Goal: Task Accomplishment & Management: Complete application form

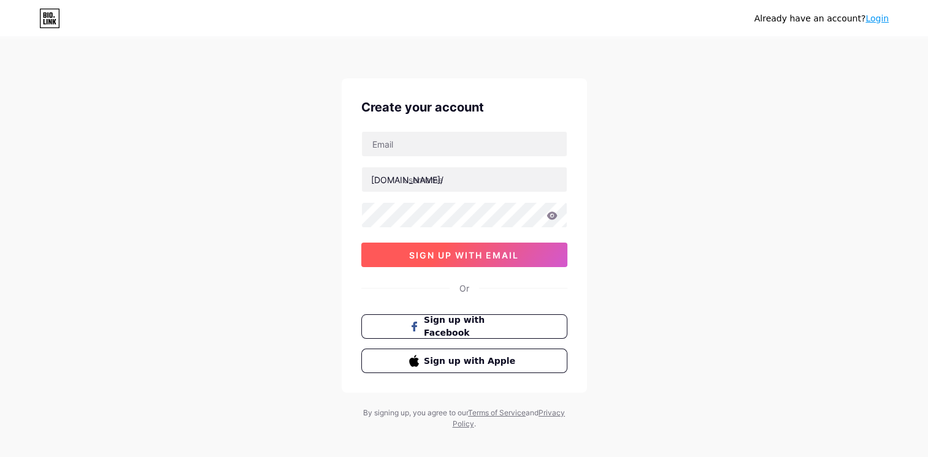
click at [490, 251] on span "sign up with email" at bounding box center [464, 255] width 110 height 10
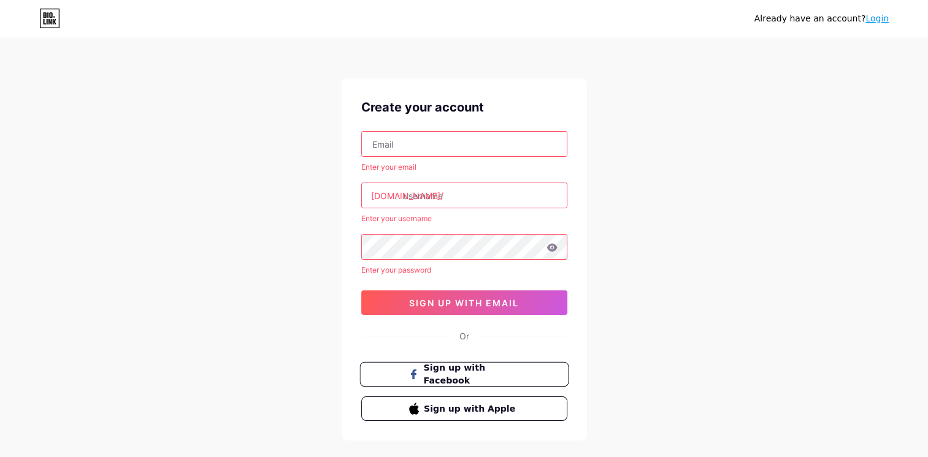
click at [456, 374] on span "Sign up with Facebook" at bounding box center [471, 375] width 96 height 26
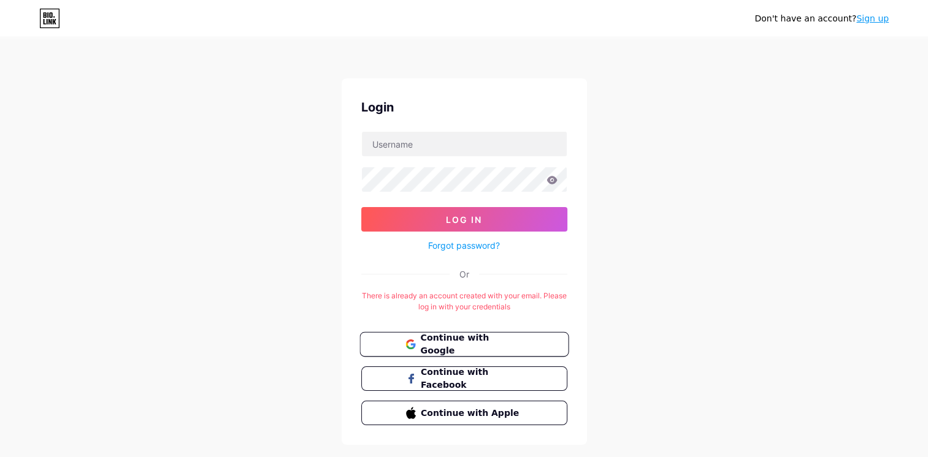
click at [472, 342] on span "Continue with Google" at bounding box center [471, 345] width 102 height 26
click at [874, 15] on link "Sign up" at bounding box center [872, 18] width 32 height 10
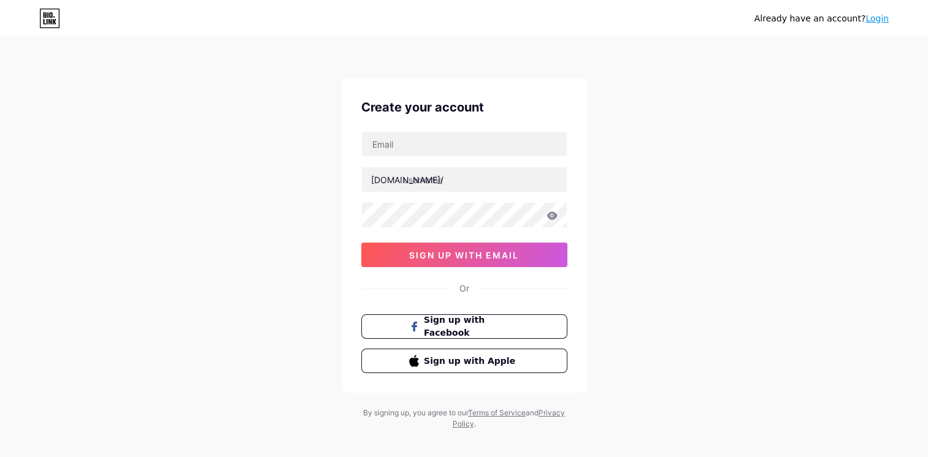
click at [880, 19] on link "Login" at bounding box center [876, 18] width 23 height 10
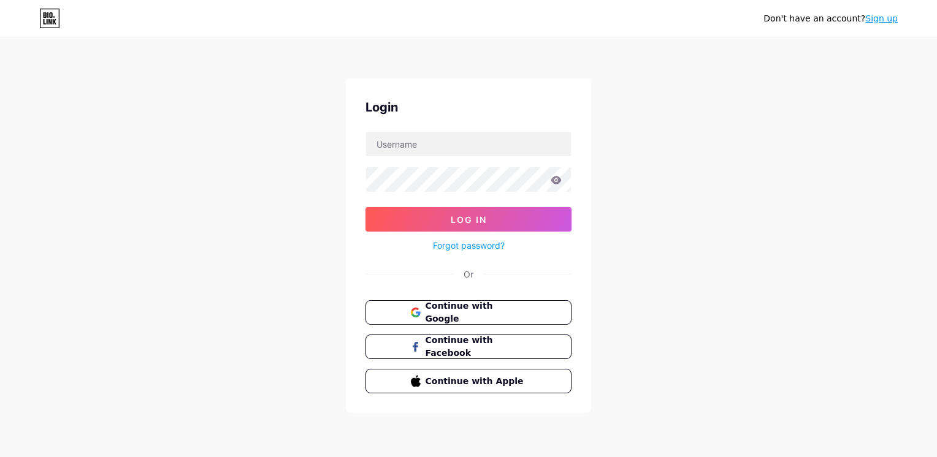
click at [468, 247] on link "Forgot password?" at bounding box center [469, 245] width 72 height 13
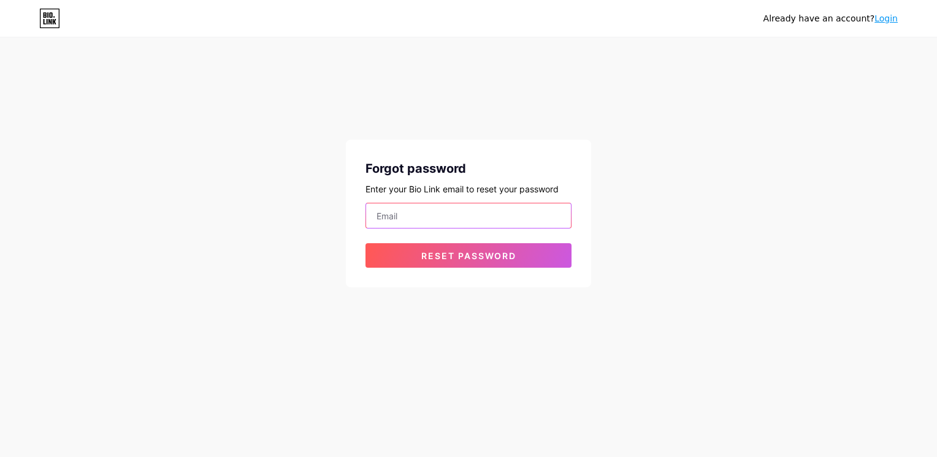
click at [444, 215] on input "email" at bounding box center [468, 216] width 205 height 25
type input "tnminhquan1102@gmail.com"
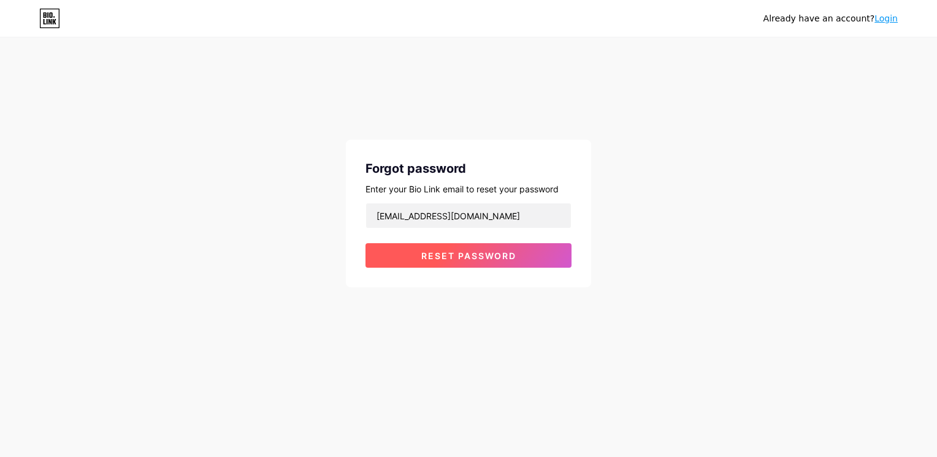
click at [478, 256] on span "Reset password" at bounding box center [468, 256] width 95 height 10
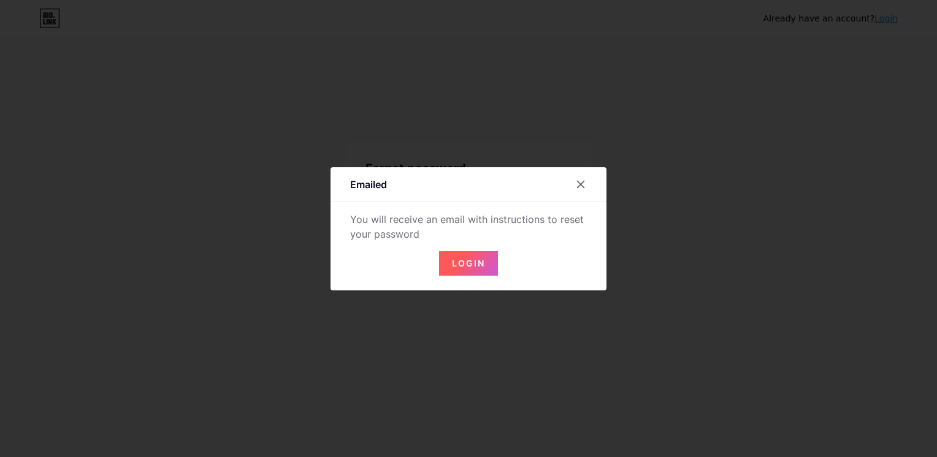
click at [475, 267] on span "Login" at bounding box center [468, 263] width 33 height 10
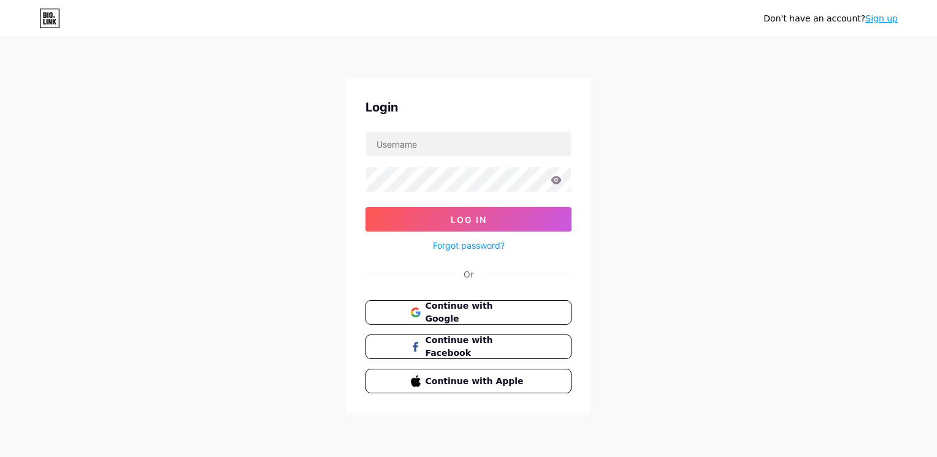
click at [470, 273] on div "Or" at bounding box center [468, 274] width 10 height 13
drag, startPoint x: 470, startPoint y: 273, endPoint x: 532, endPoint y: 271, distance: 62.6
click at [532, 271] on div "Or" at bounding box center [468, 274] width 206 height 13
click at [487, 246] on link "Forgot password?" at bounding box center [469, 245] width 72 height 13
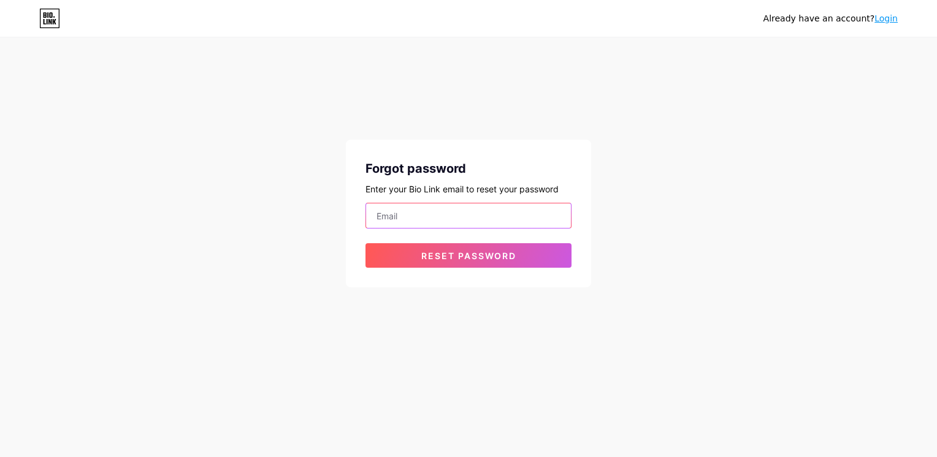
click at [482, 214] on input "email" at bounding box center [468, 216] width 205 height 25
type input "tnminhquan1102@gmail.com"
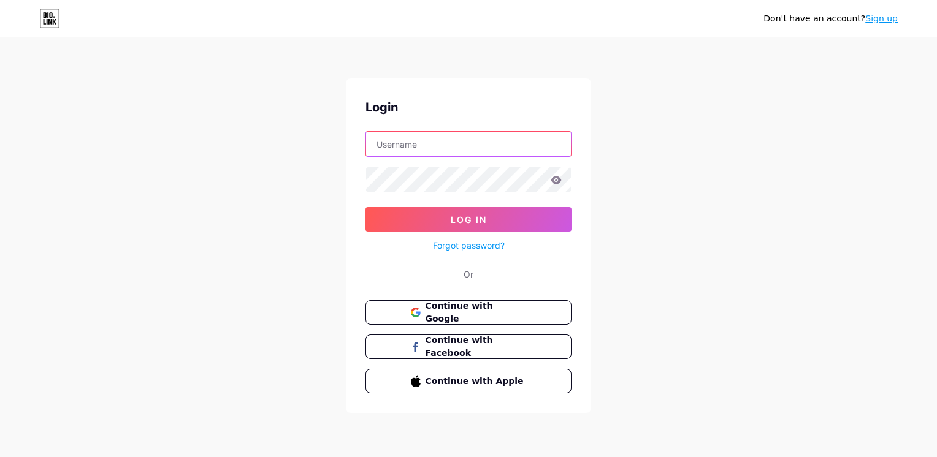
click at [444, 141] on input "text" at bounding box center [468, 144] width 205 height 25
type input "tnminhquan1102@gmail.com"
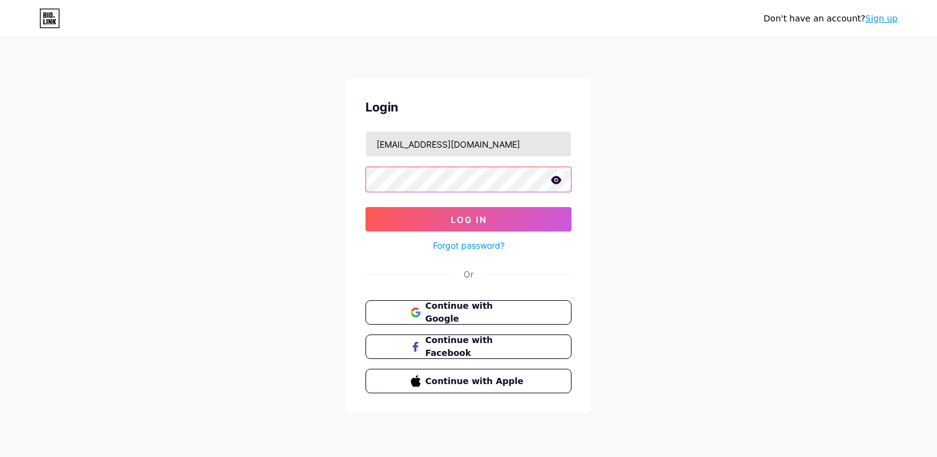
click at [365, 207] on button "Log In" at bounding box center [468, 219] width 206 height 25
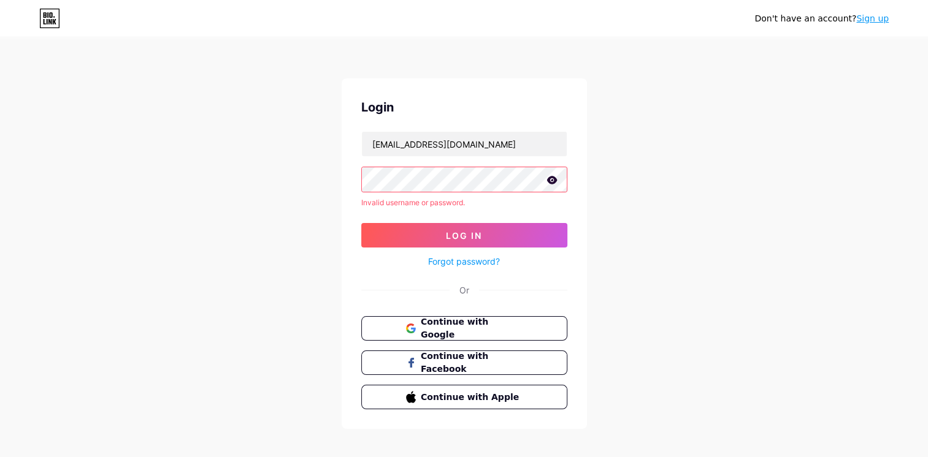
click at [481, 262] on link "Forgot password?" at bounding box center [464, 261] width 72 height 13
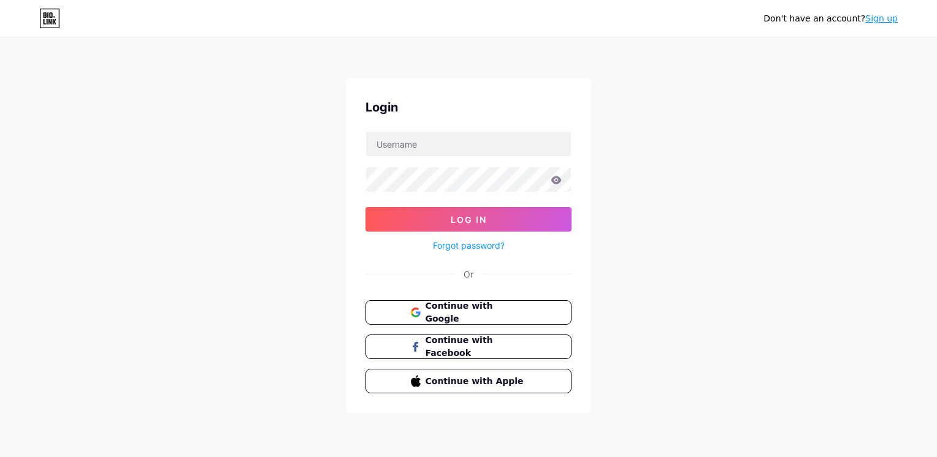
click at [881, 15] on div "Don't have an account? Sign up" at bounding box center [830, 18] width 134 height 13
click at [880, 16] on link "Sign up" at bounding box center [881, 18] width 32 height 10
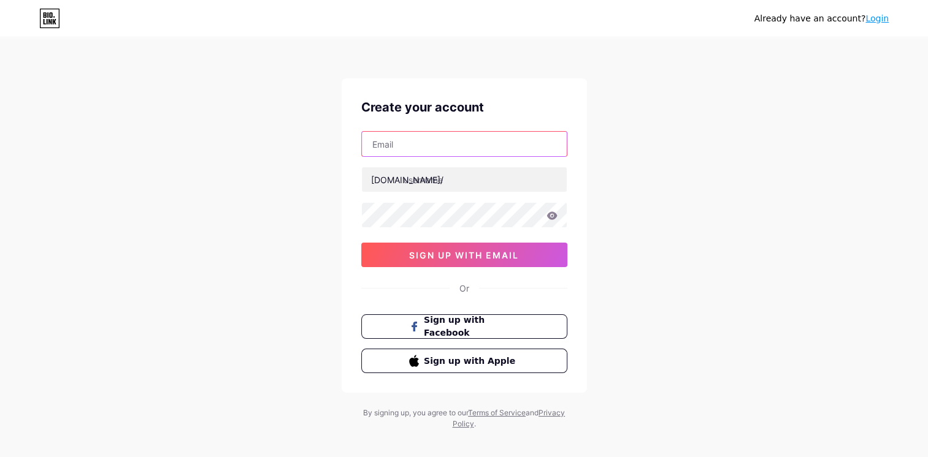
click at [432, 132] on input "text" at bounding box center [464, 144] width 205 height 25
type input "tnminhquan1102@gmail.com"
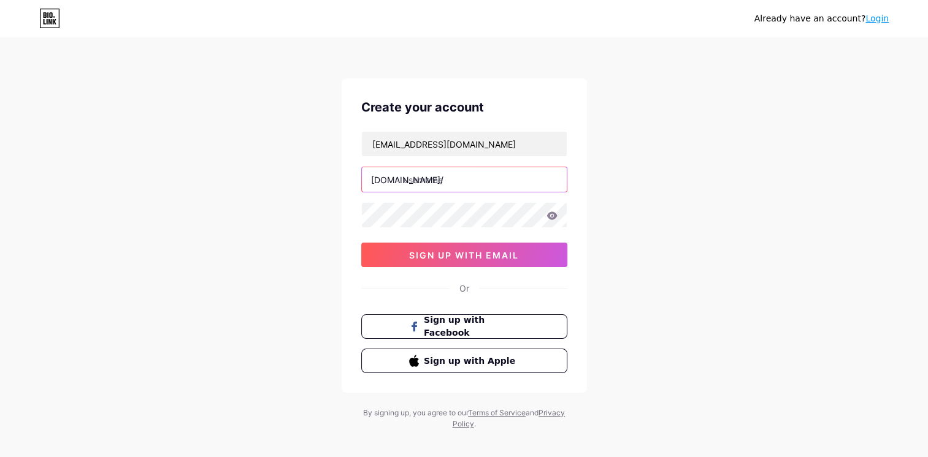
click at [459, 175] on input "text" at bounding box center [464, 179] width 205 height 25
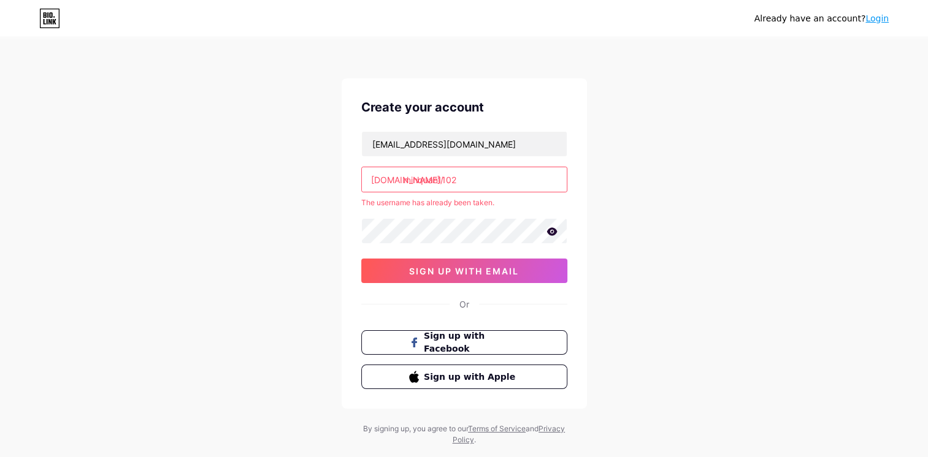
click at [519, 185] on input "minquan1102" at bounding box center [464, 179] width 205 height 25
click at [410, 180] on input "minquan1102" at bounding box center [464, 179] width 205 height 25
type input "minquan1102"
click at [479, 273] on span "sign up with email" at bounding box center [464, 271] width 110 height 10
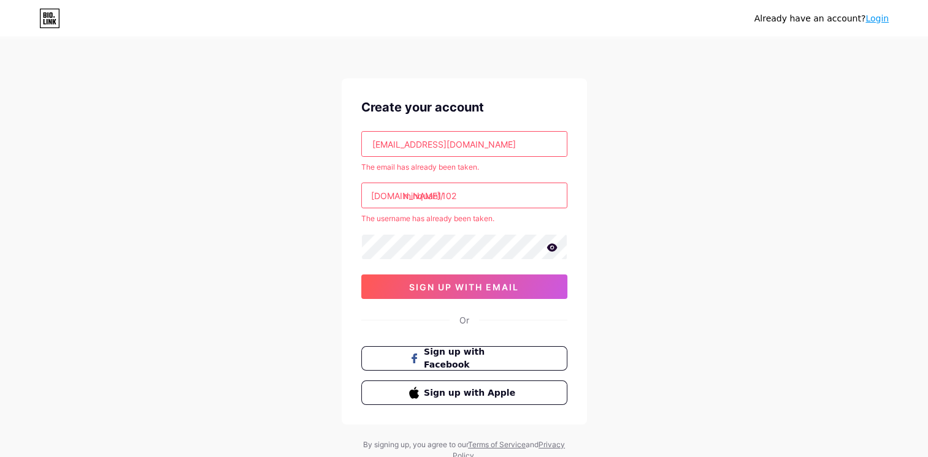
click at [551, 247] on icon at bounding box center [551, 247] width 10 height 8
click at [551, 247] on icon at bounding box center [551, 248] width 10 height 9
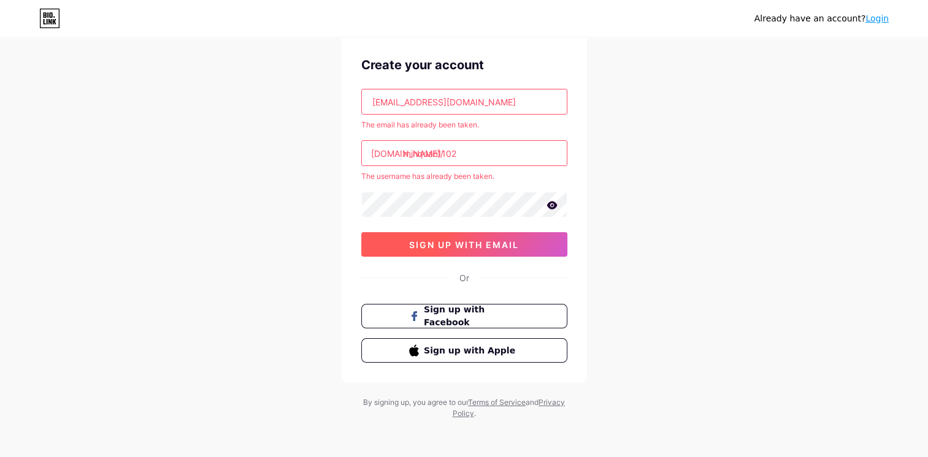
click at [468, 246] on span "sign up with email" at bounding box center [464, 245] width 110 height 10
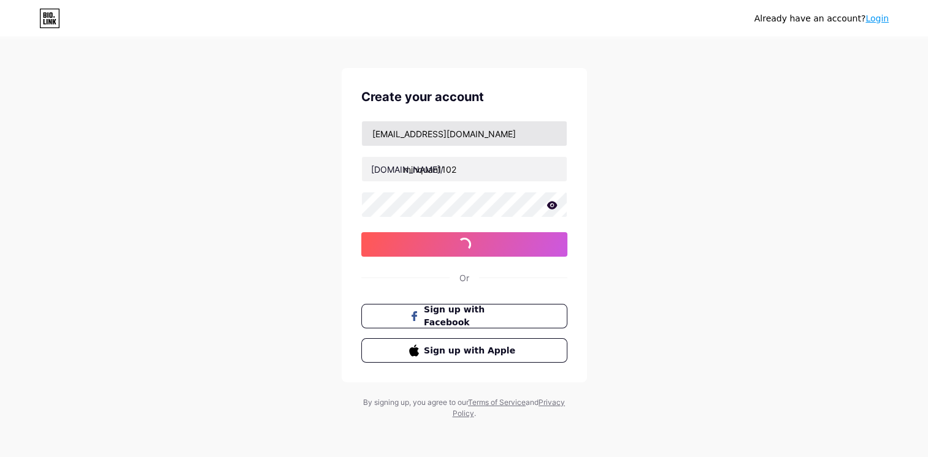
scroll to position [42, 0]
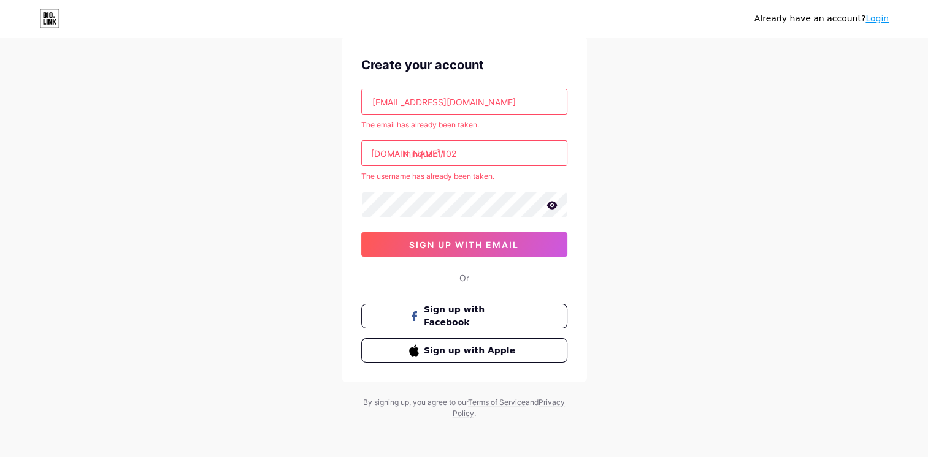
click at [867, 15] on link "Login" at bounding box center [876, 18] width 23 height 10
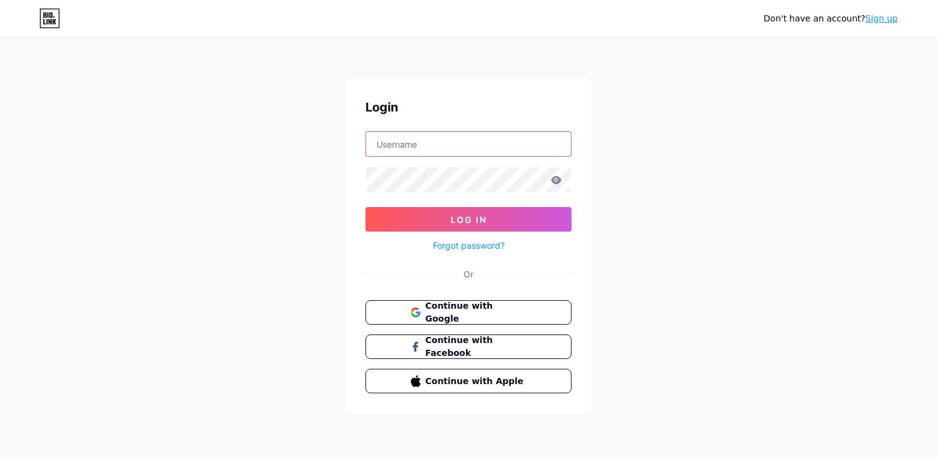
click at [444, 136] on input "text" at bounding box center [468, 144] width 205 height 25
type input "tnminhquan1102@gmail.com"
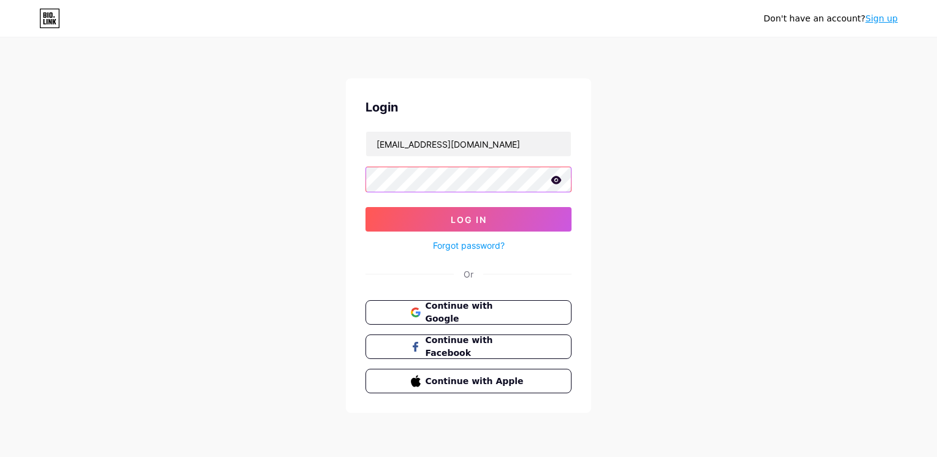
click at [365, 207] on button "Log In" at bounding box center [468, 219] width 206 height 25
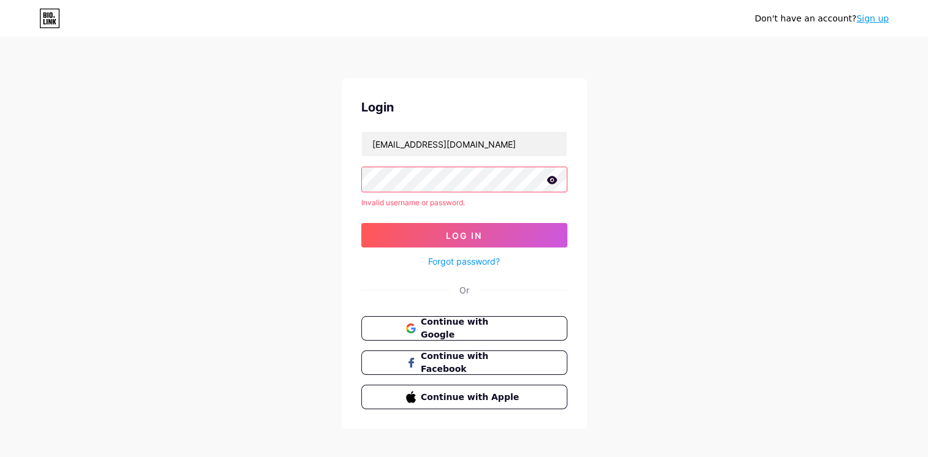
click at [465, 191] on div at bounding box center [464, 180] width 206 height 26
